Goal: Transaction & Acquisition: Purchase product/service

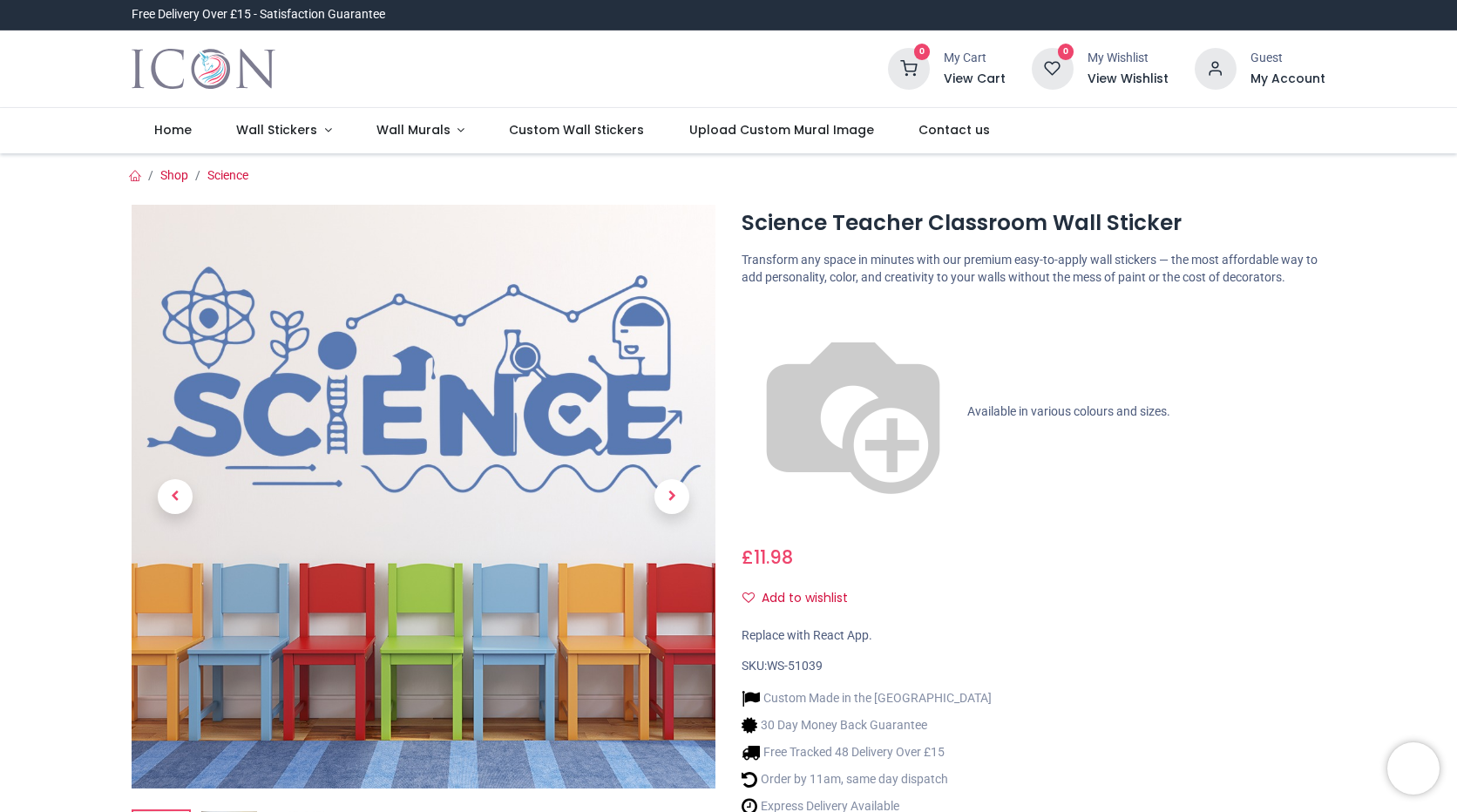
click at [1289, 79] on h6 "My Account" at bounding box center [1287, 78] width 75 height 17
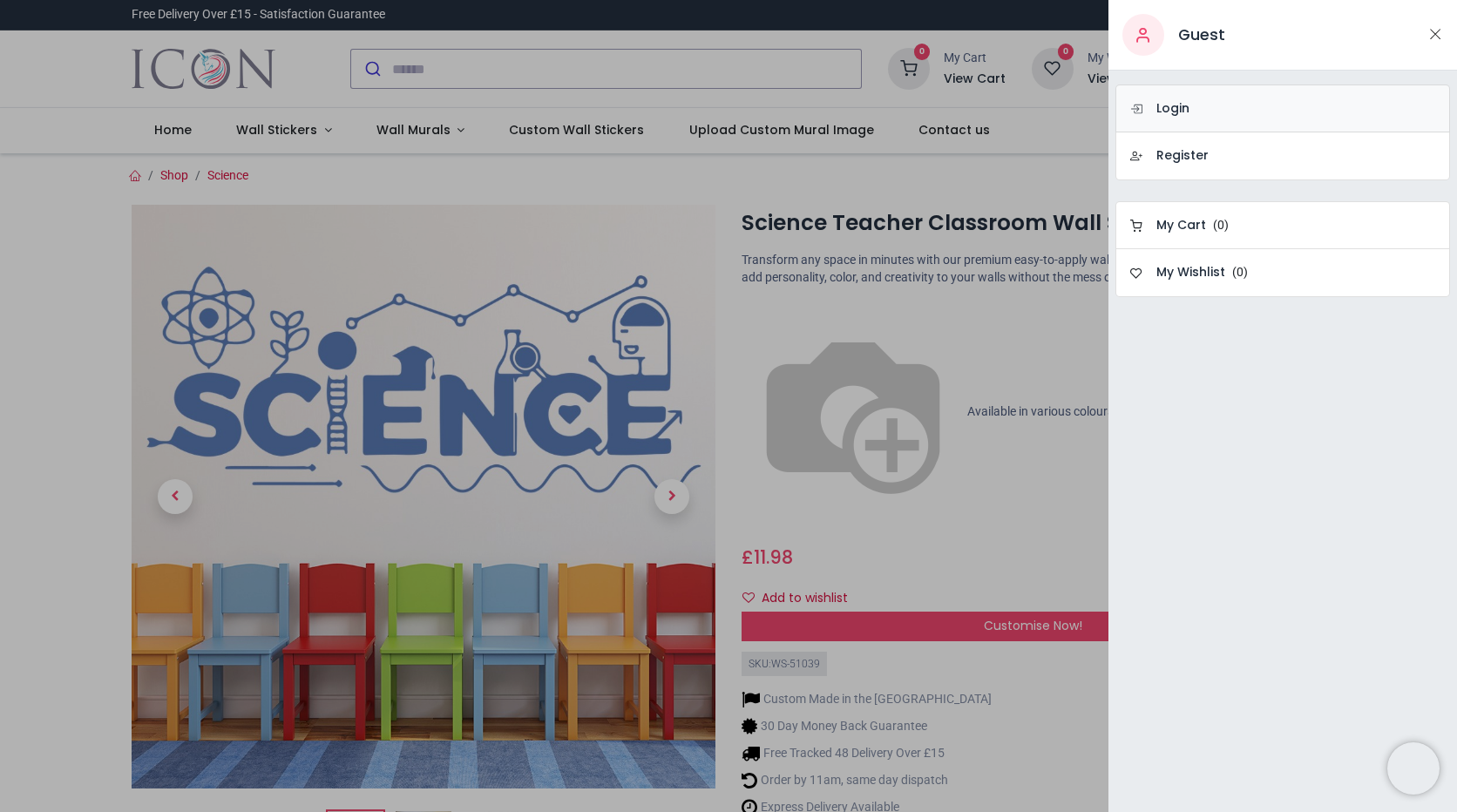
click at [1256, 115] on link "Login" at bounding box center [1283, 108] width 335 height 48
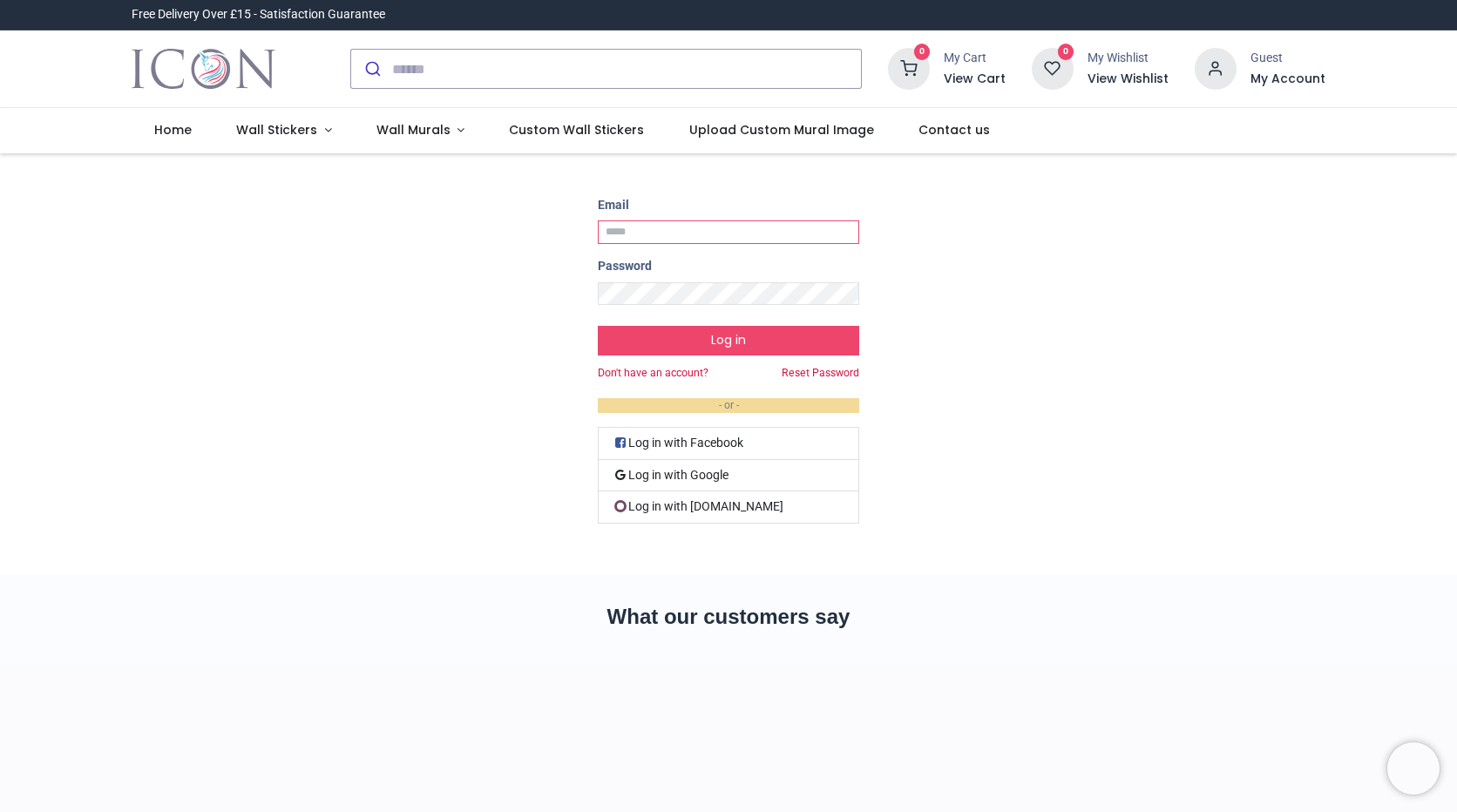
click at [678, 234] on input "Email" at bounding box center [728, 232] width 262 height 23
type input "**********"
click at [598, 326] on button "Log in" at bounding box center [728, 340] width 262 height 30
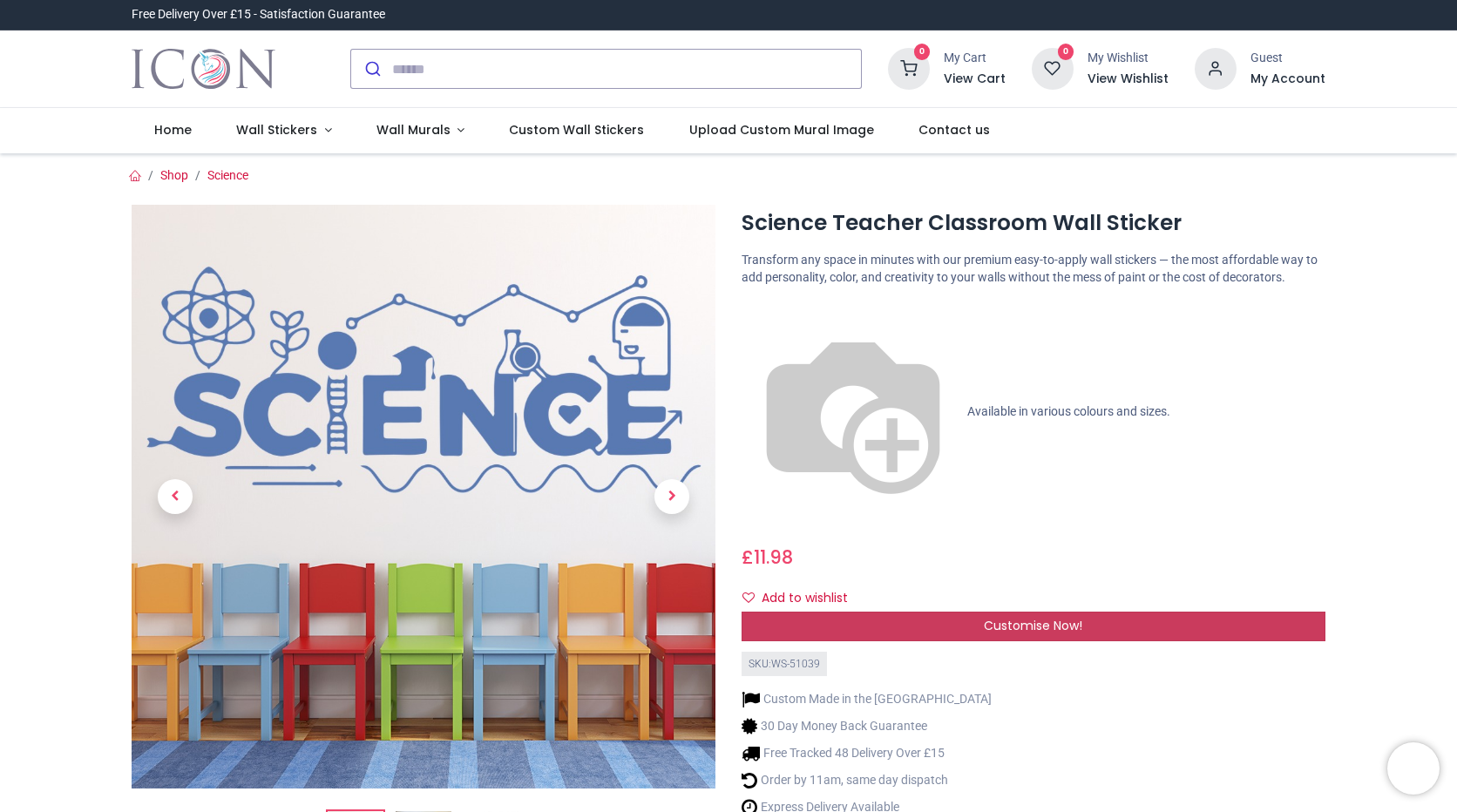
click at [973, 612] on div "Customise Now!" at bounding box center [1034, 626] width 584 height 30
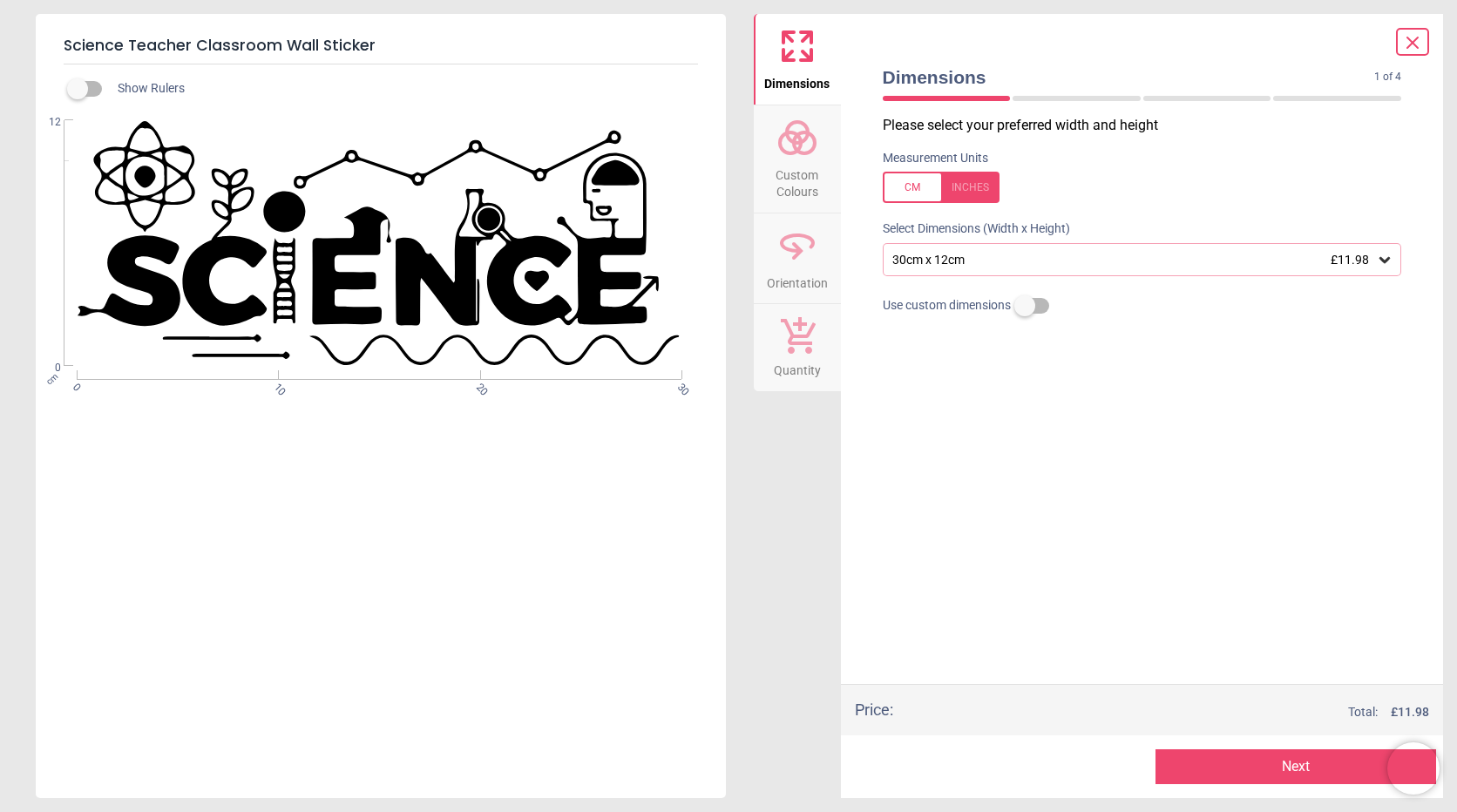
click at [1026, 256] on div "30cm x 12cm £11.98" at bounding box center [1134, 260] width 487 height 14
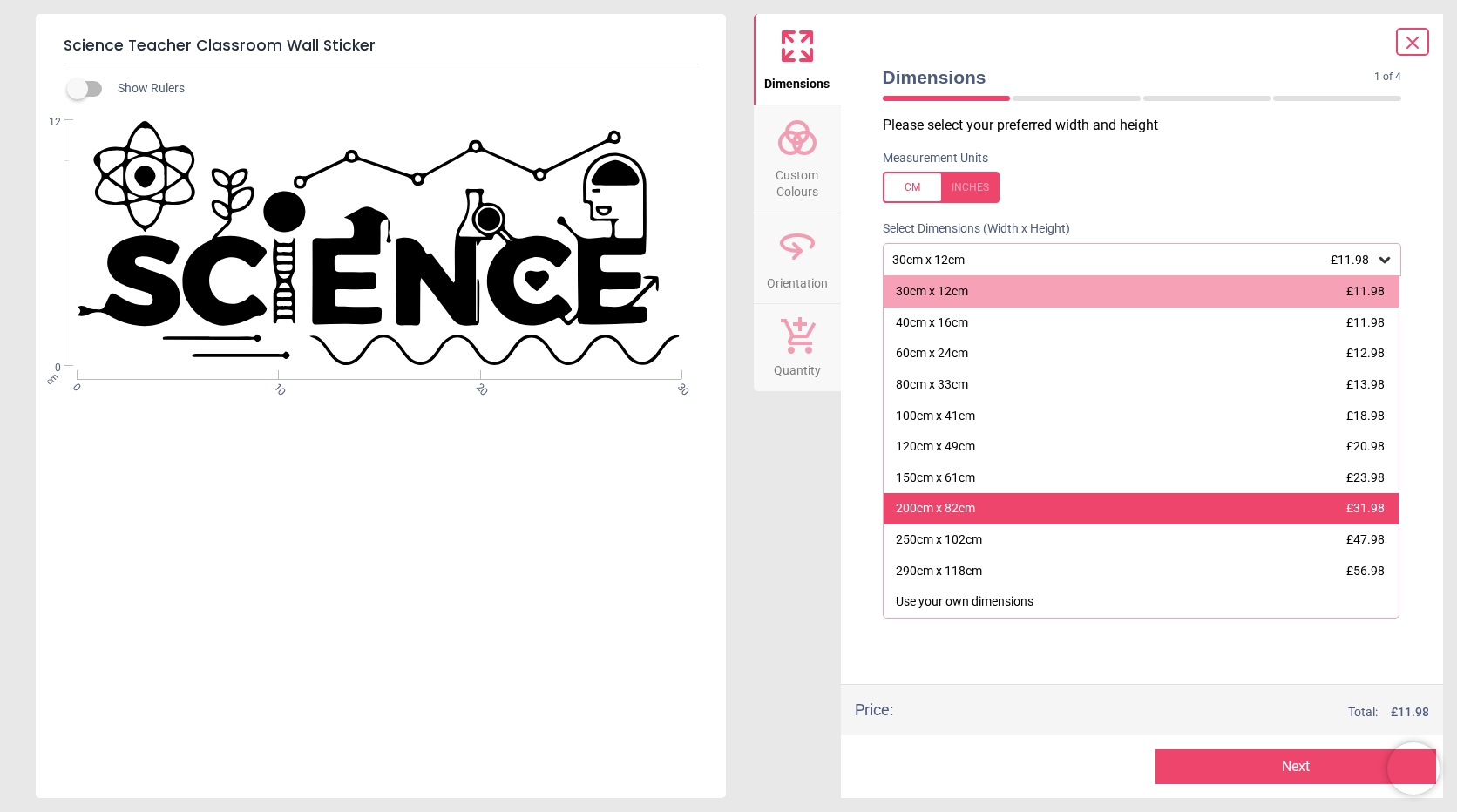
click at [1061, 516] on div "200cm x 82cm £31.98" at bounding box center [1142, 508] width 516 height 32
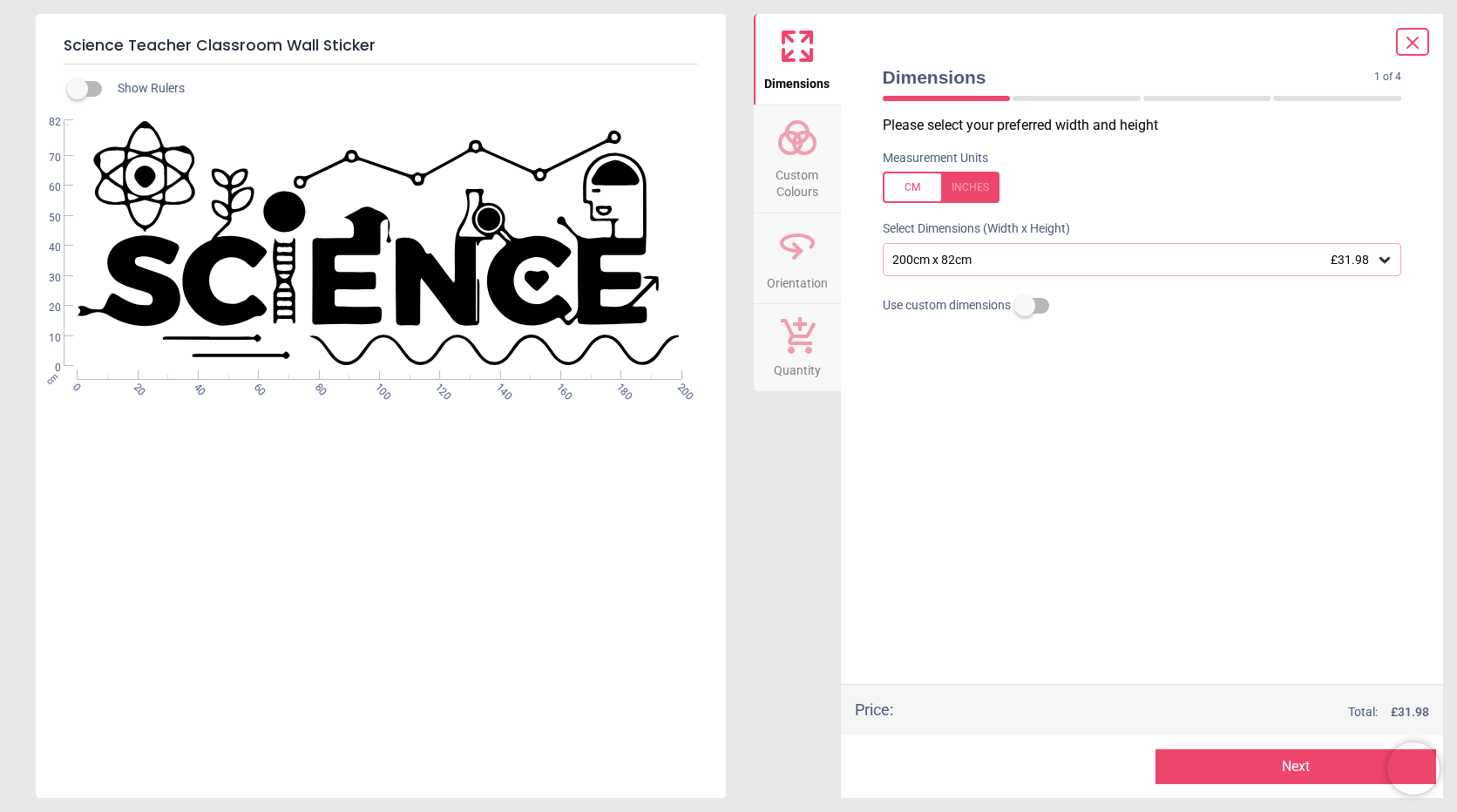
click at [796, 156] on icon at bounding box center [797, 137] width 42 height 42
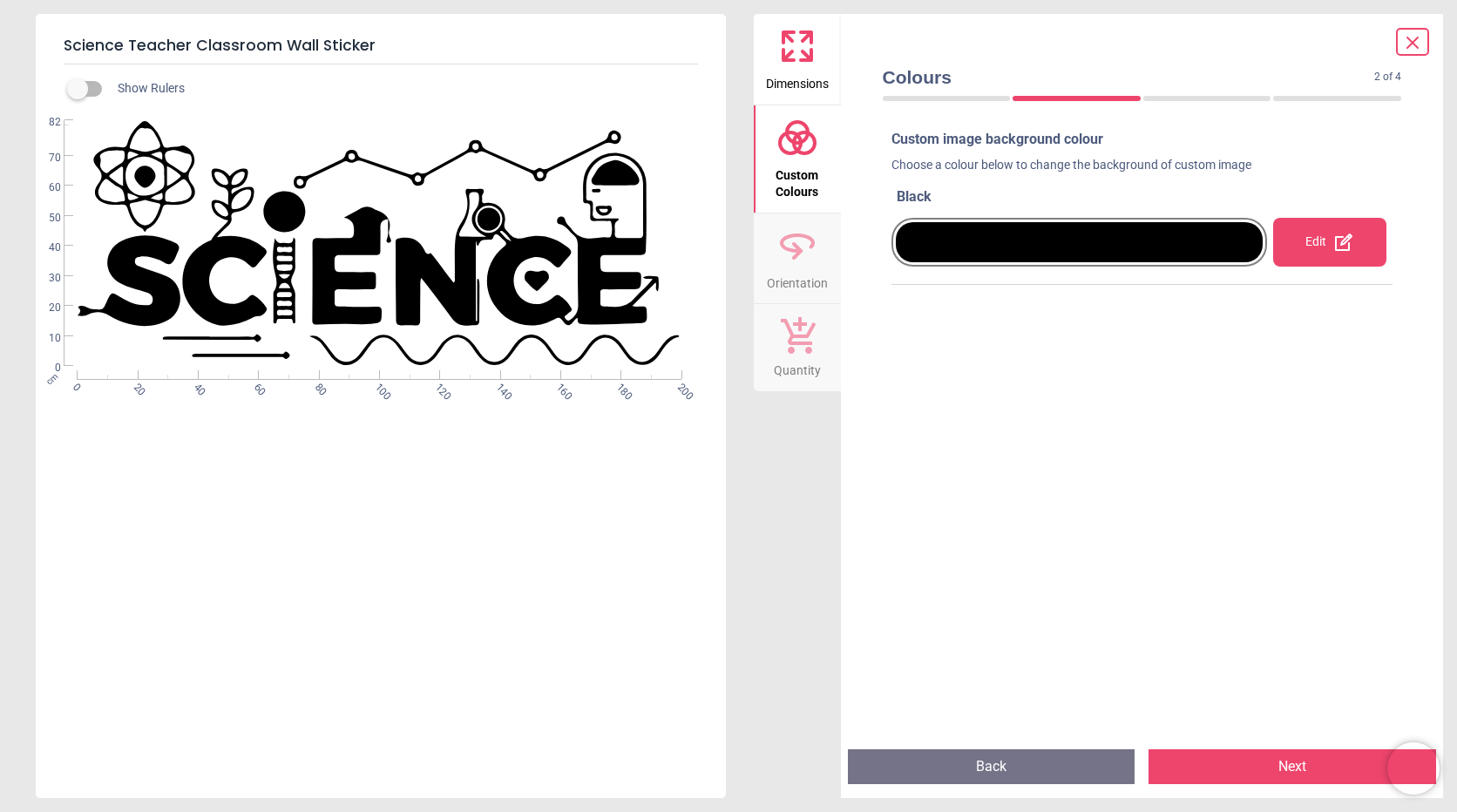
click at [1312, 246] on div "Edit" at bounding box center [1329, 242] width 113 height 49
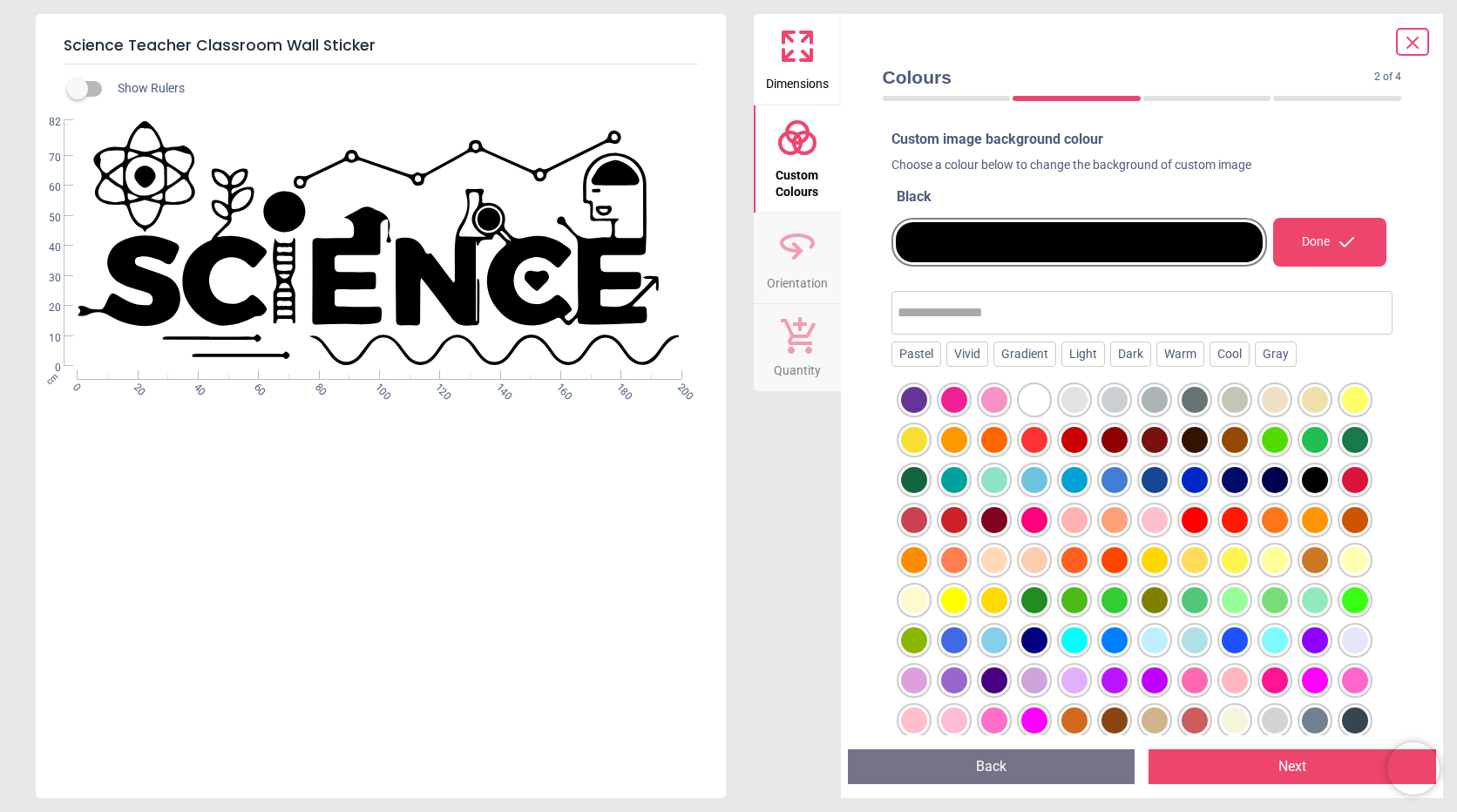
click at [952, 401] on div at bounding box center [954, 400] width 26 height 26
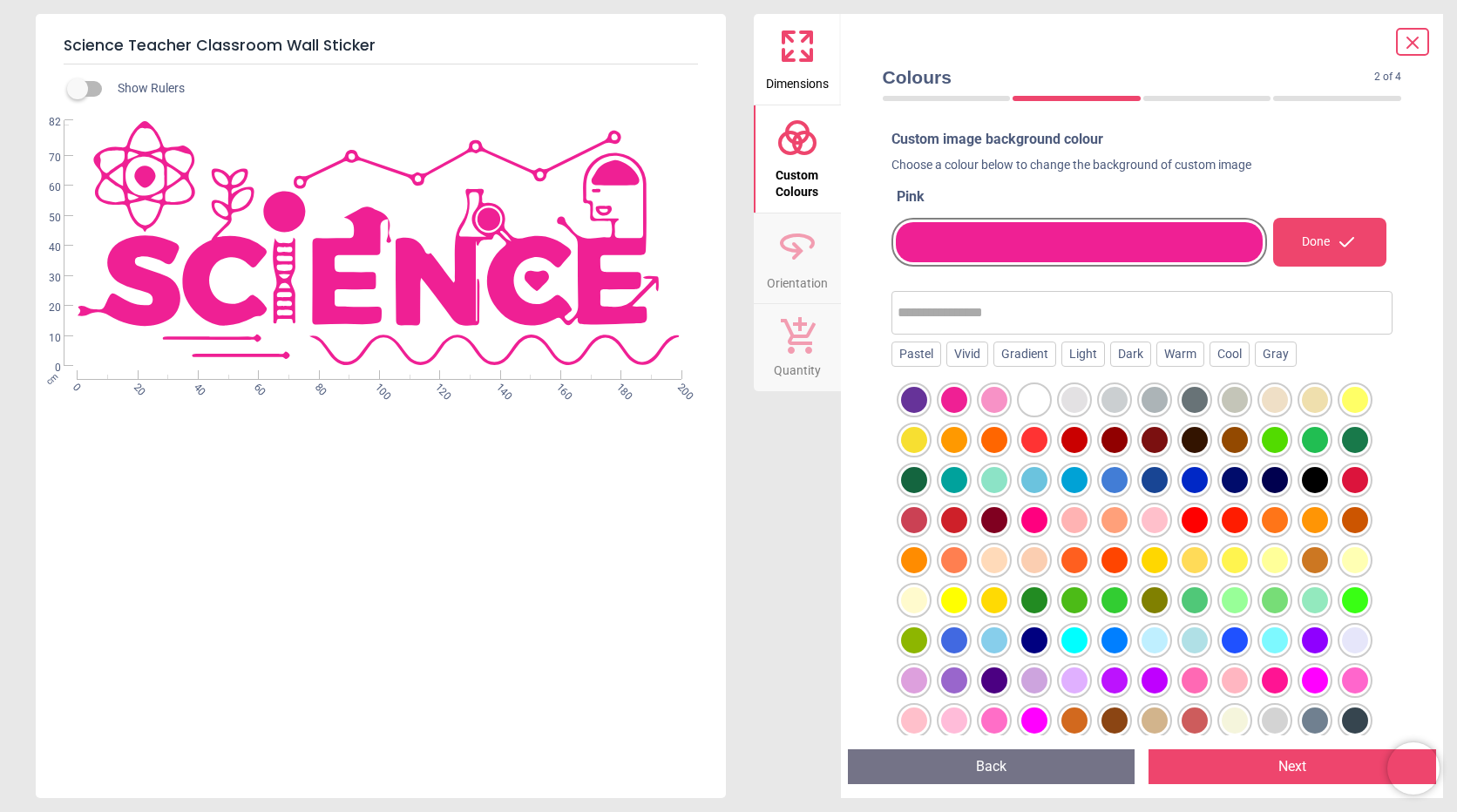
click at [995, 393] on div at bounding box center [994, 400] width 26 height 26
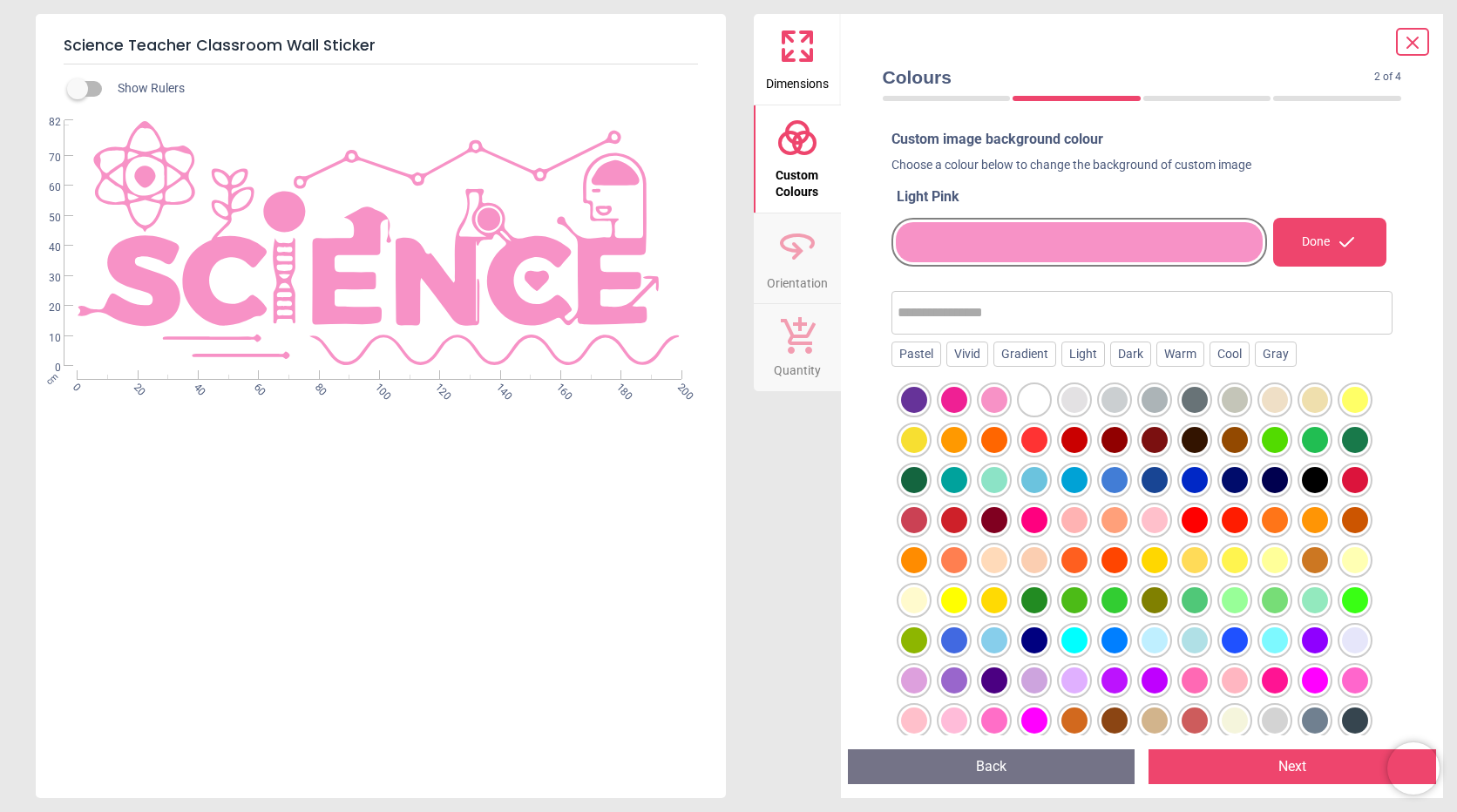
click at [956, 401] on div at bounding box center [954, 400] width 26 height 26
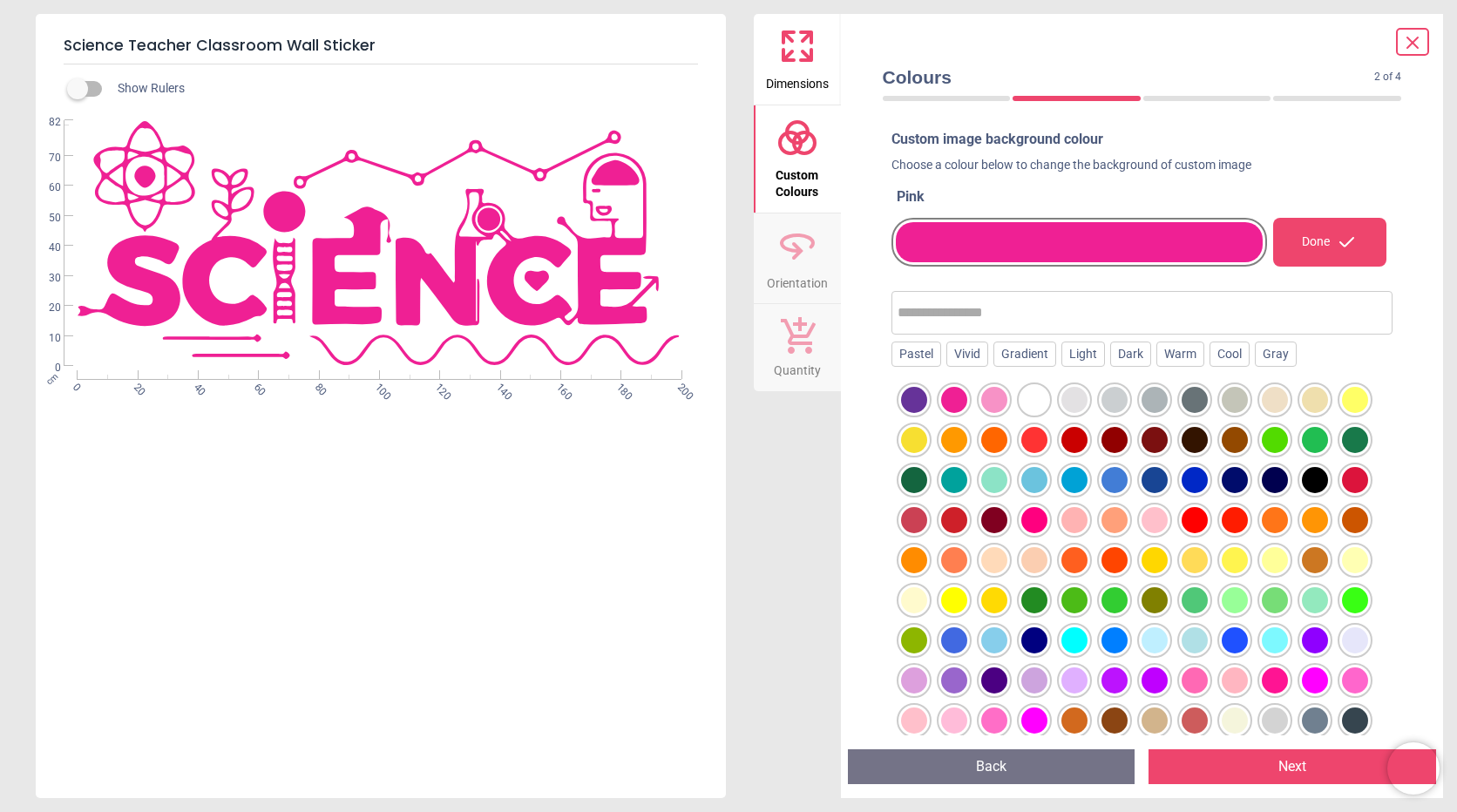
click at [1258, 770] on button "Next" at bounding box center [1292, 766] width 288 height 35
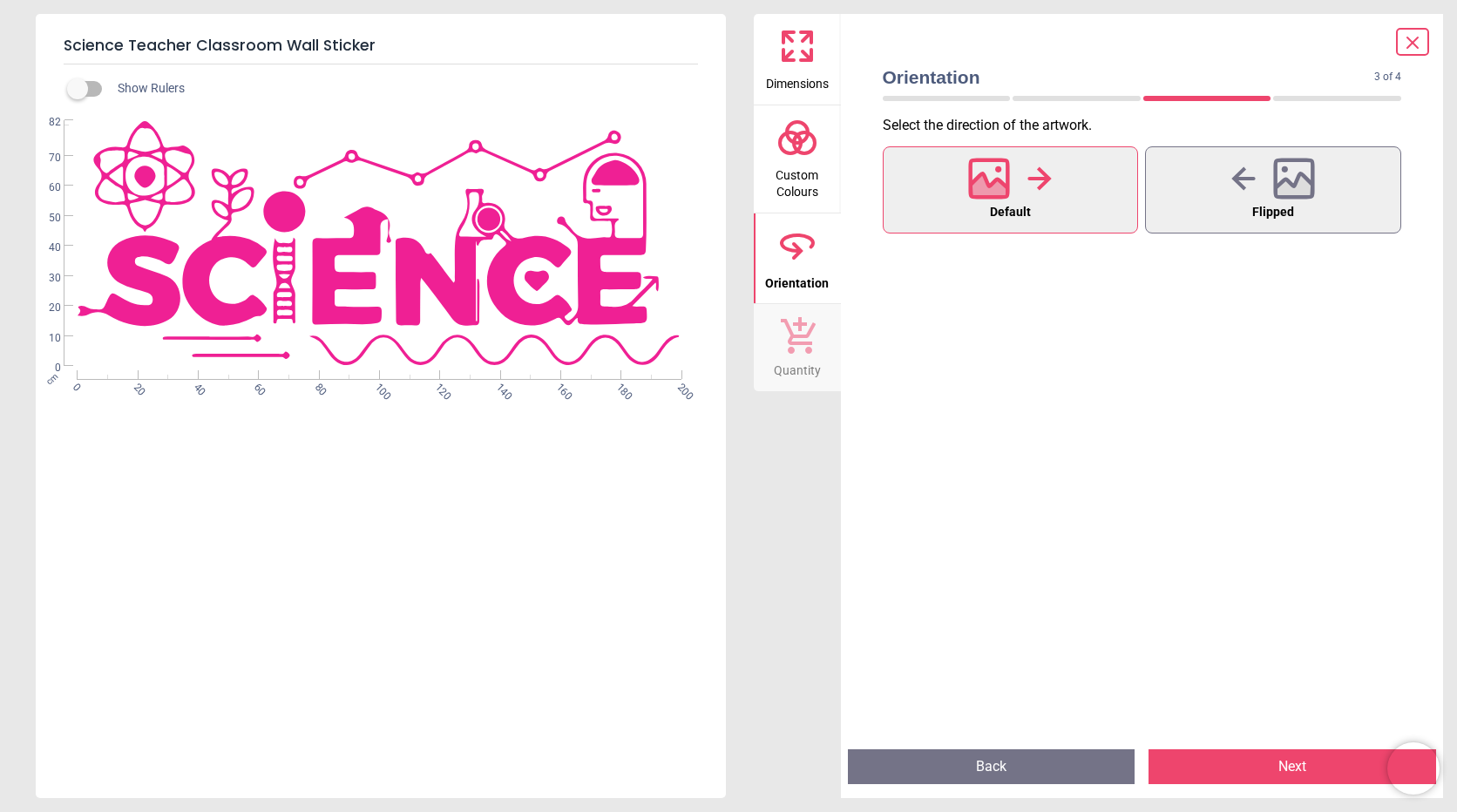
click at [1264, 768] on button "Next" at bounding box center [1292, 766] width 288 height 35
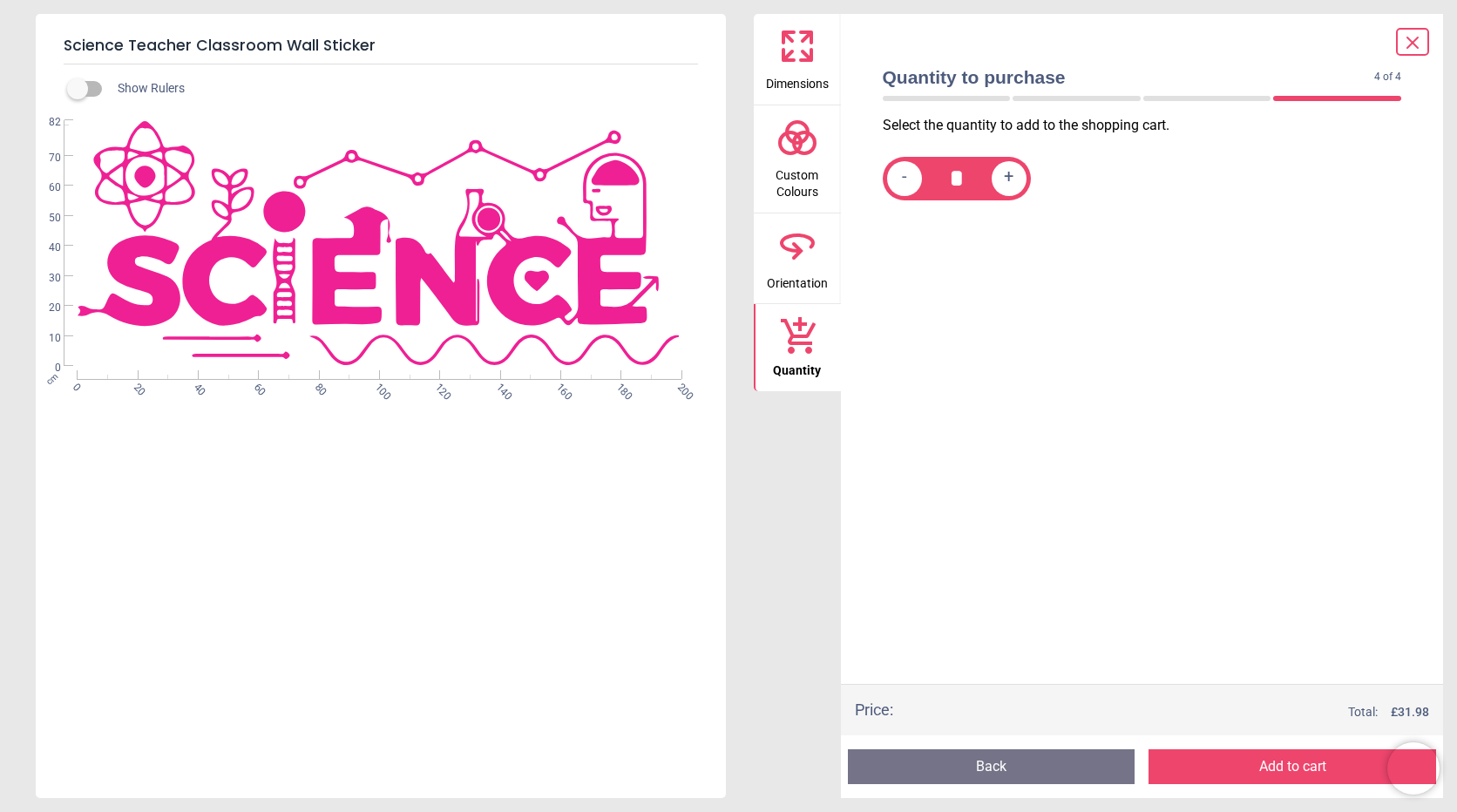
click at [1264, 768] on button "Add to cart" at bounding box center [1292, 766] width 288 height 35
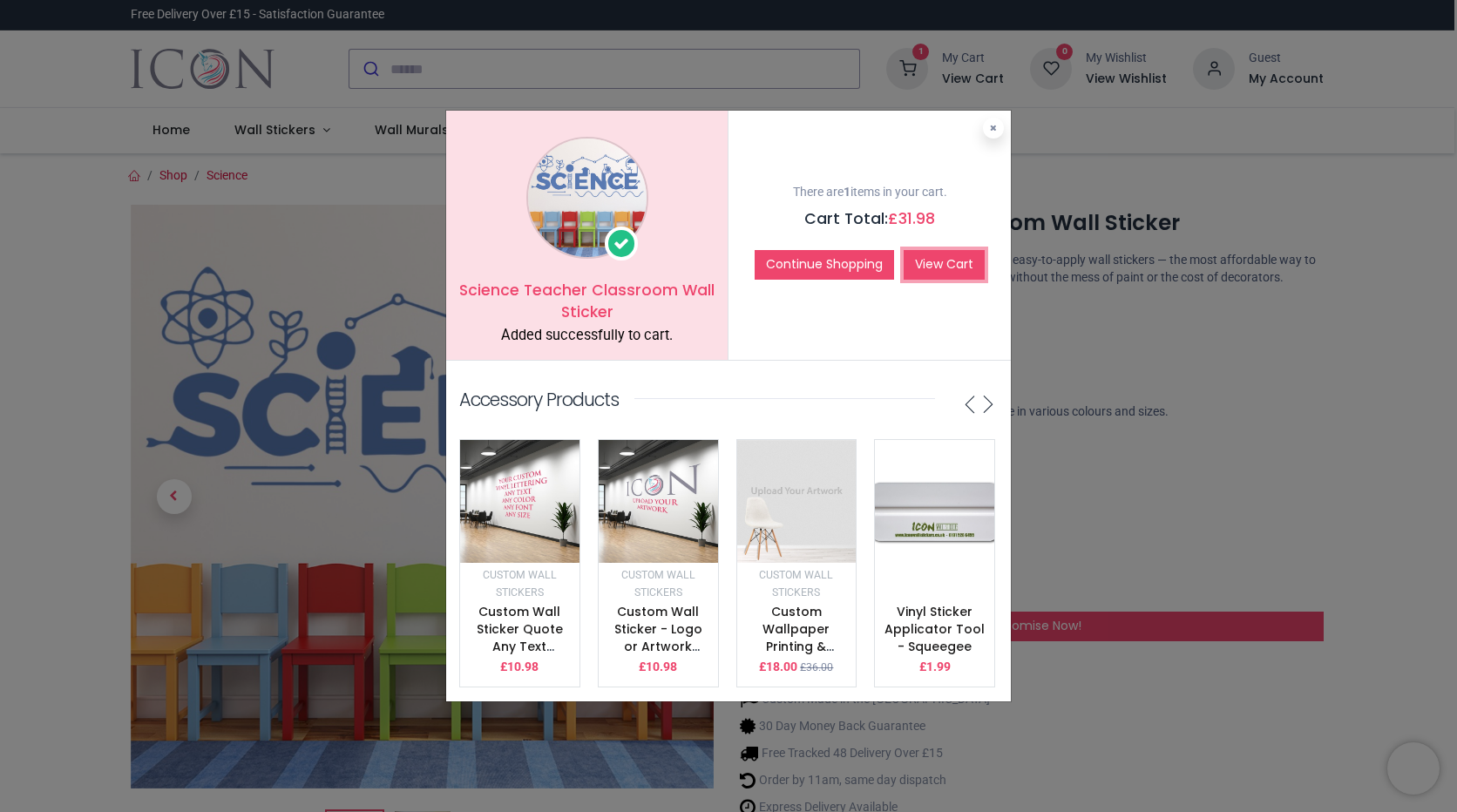
click at [929, 269] on link "View Cart" at bounding box center [944, 264] width 81 height 30
